Goal: Transaction & Acquisition: Book appointment/travel/reservation

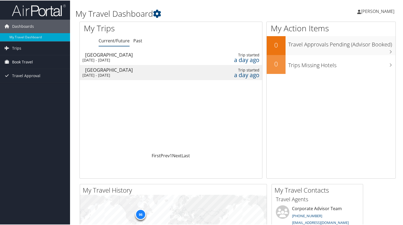
click at [34, 61] on link "Book Travel" at bounding box center [35, 61] width 70 height 13
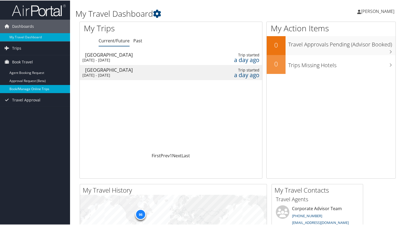
click at [30, 86] on link "Book/Manage Online Trips" at bounding box center [35, 88] width 70 height 8
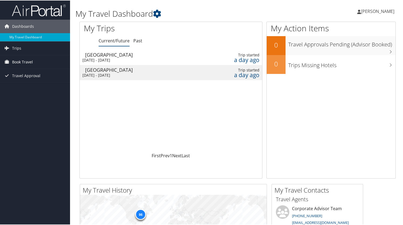
click at [44, 65] on link "Book Travel" at bounding box center [35, 61] width 70 height 13
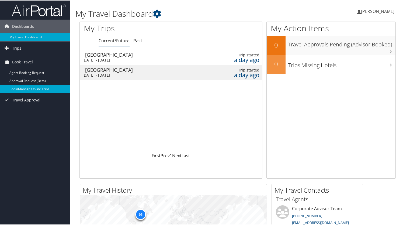
click at [38, 87] on link "Book/Manage Online Trips" at bounding box center [35, 88] width 70 height 8
